Goal: Information Seeking & Learning: Find specific fact

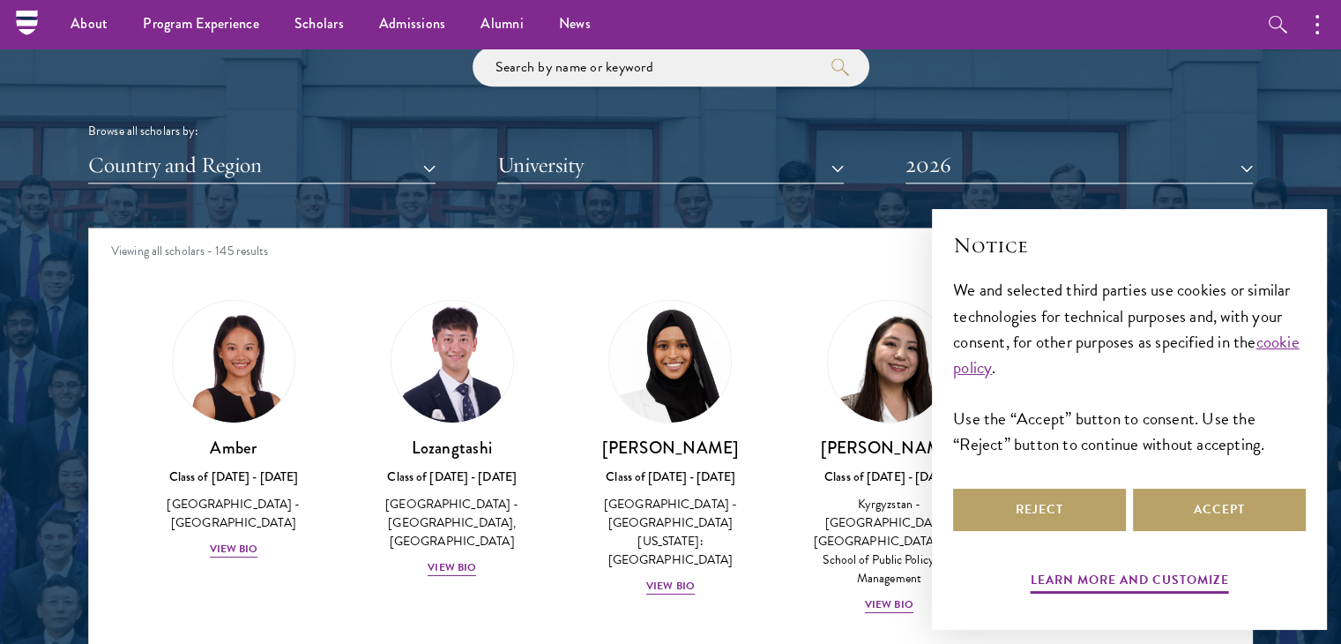
scroll to position [2081, 0]
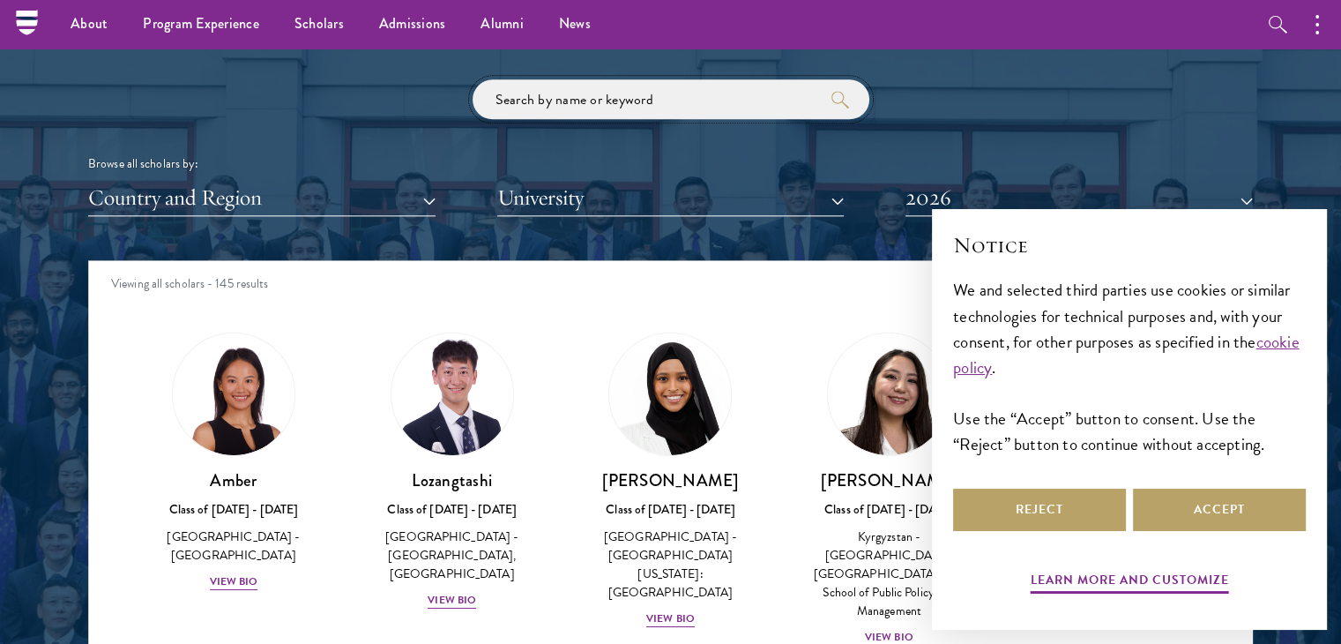
click at [554, 97] on input "search" at bounding box center [671, 99] width 397 height 40
type input "[PERSON_NAME]"
click button "submit" at bounding box center [0, 0] width 0 height 0
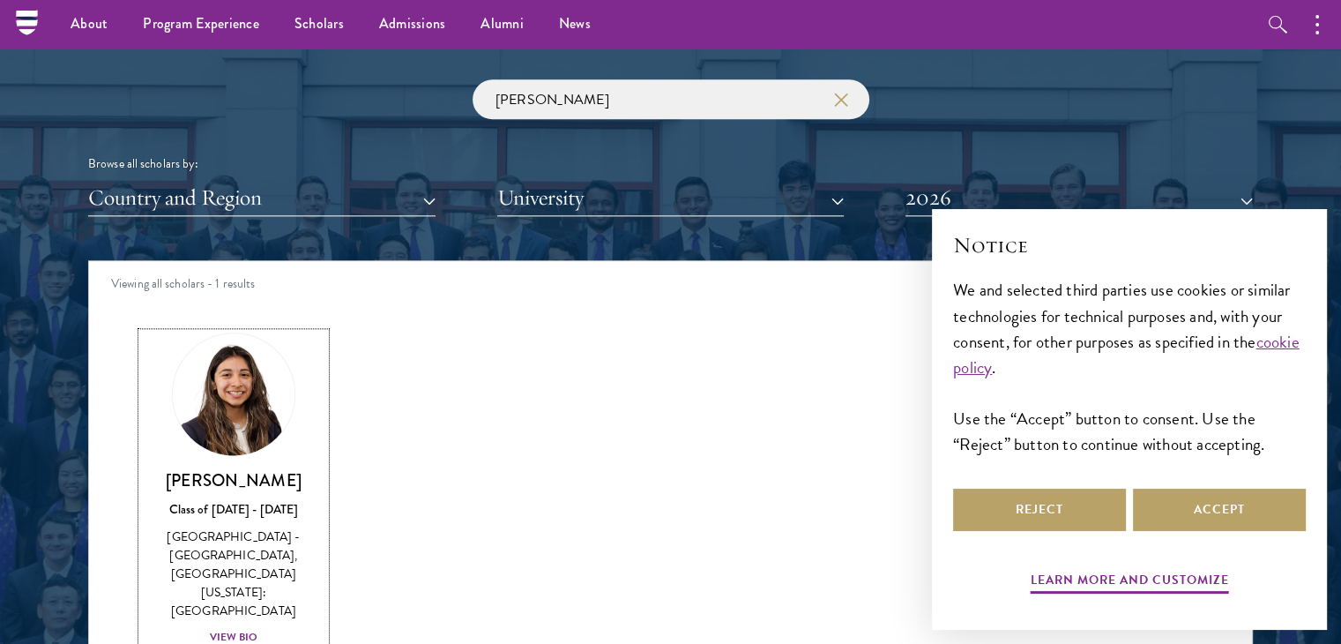
click at [250, 456] on link "[PERSON_NAME] Class of [DATE] - [DATE] [GEOGRAPHIC_DATA] - [GEOGRAPHIC_DATA], […" at bounding box center [233, 489] width 183 height 315
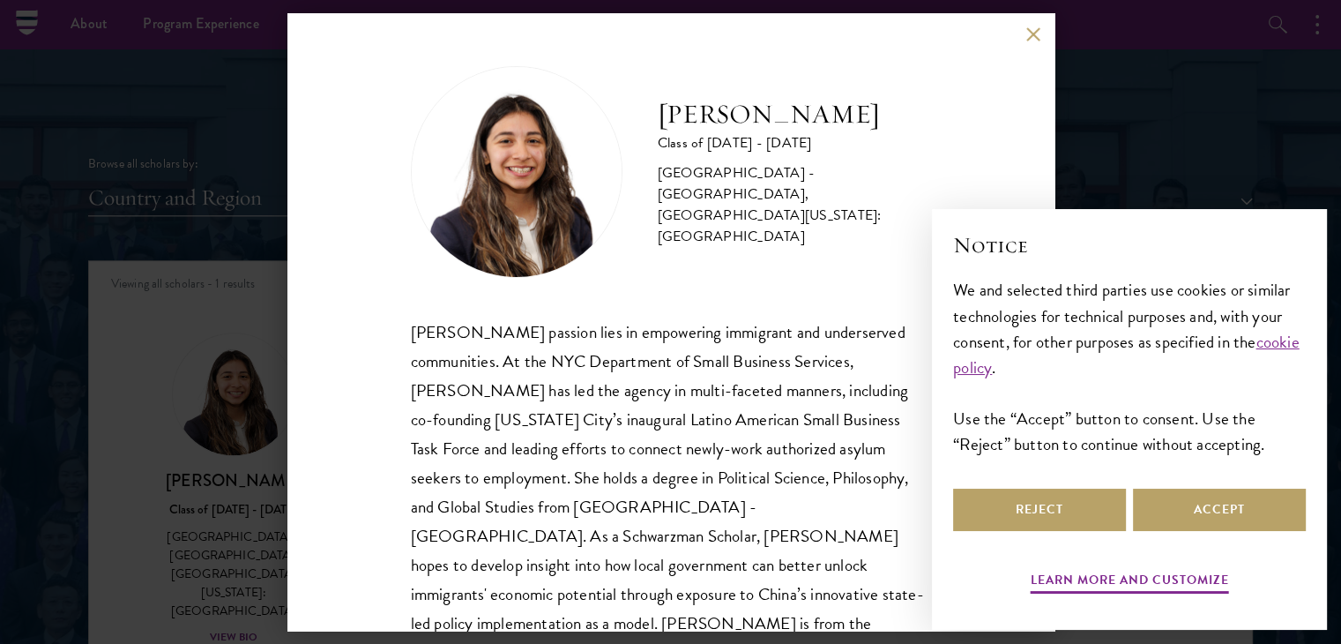
click at [617, 382] on div "[PERSON_NAME] passion lies in empowering immigrant and underserved communities.…" at bounding box center [671, 492] width 520 height 350
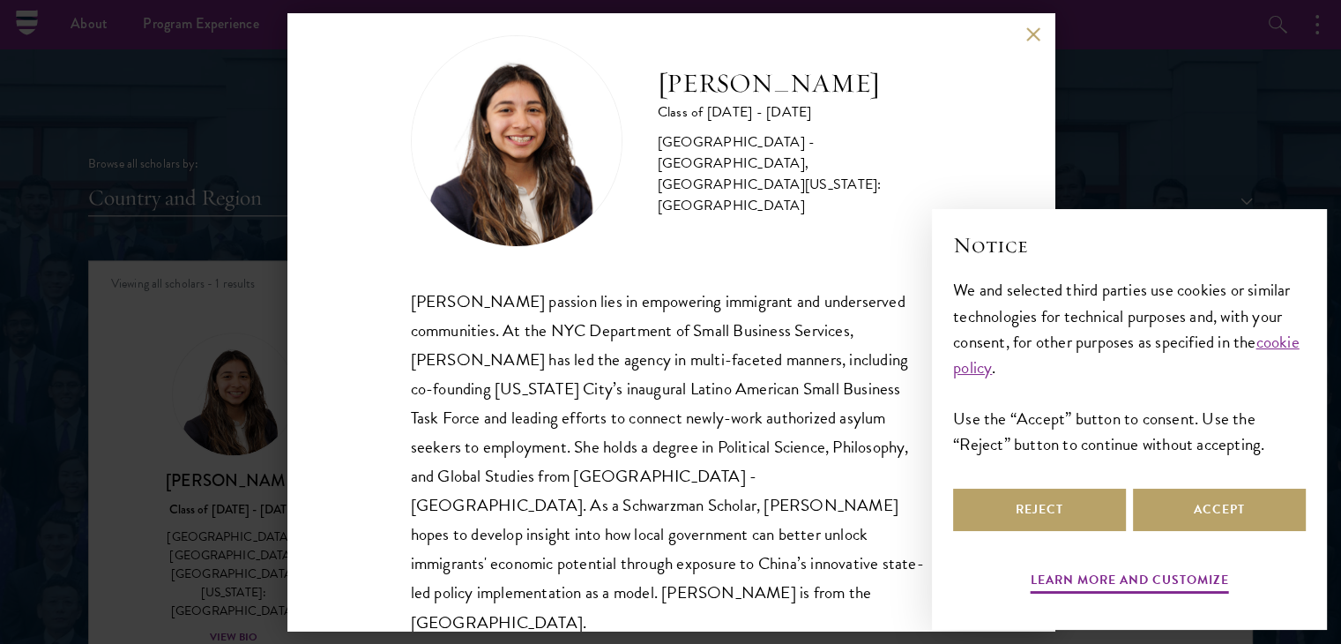
click at [227, 326] on div "[PERSON_NAME] Class of [DATE] - [DATE] [GEOGRAPHIC_DATA] - [GEOGRAPHIC_DATA], […" at bounding box center [670, 322] width 1341 height 644
